Goal: Task Accomplishment & Management: Use online tool/utility

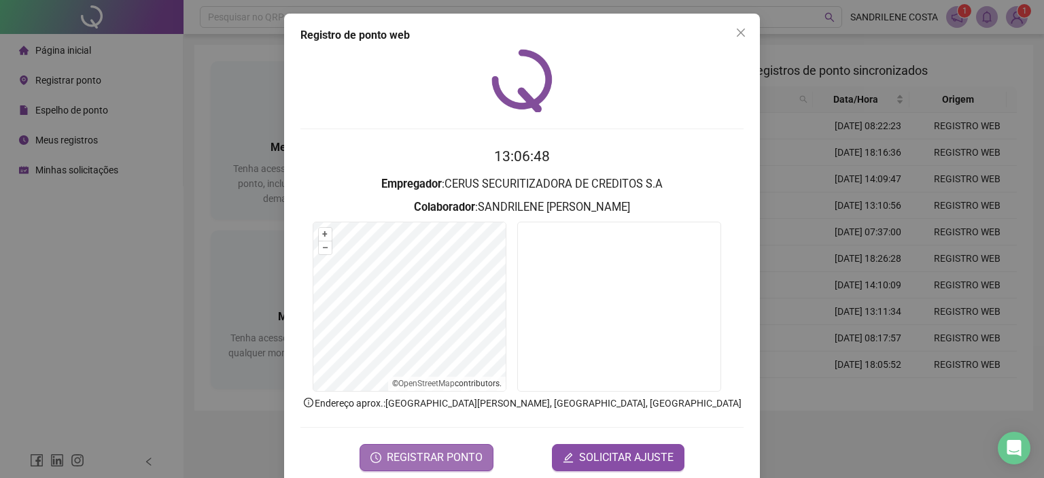
click at [432, 459] on span "REGISTRAR PONTO" at bounding box center [435, 457] width 96 height 16
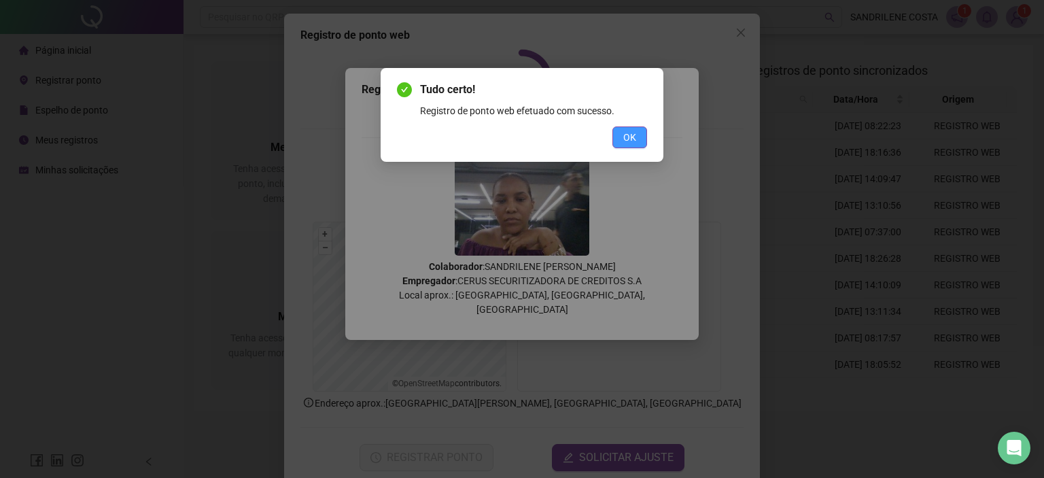
click at [637, 130] on button "OK" at bounding box center [629, 137] width 35 height 22
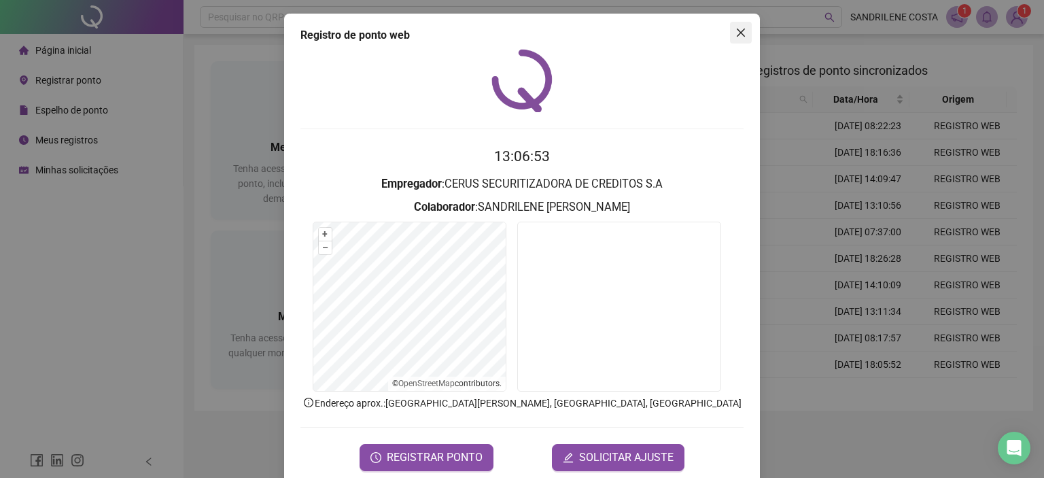
click at [739, 28] on icon "close" at bounding box center [740, 32] width 11 height 11
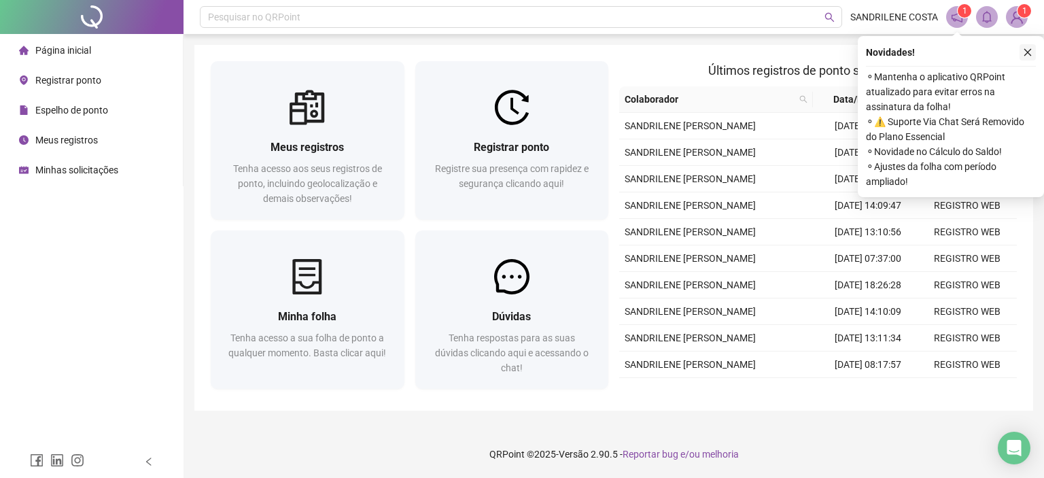
click at [1031, 48] on icon "close" at bounding box center [1028, 53] width 10 height 10
